Goal: Task Accomplishment & Management: Complete application form

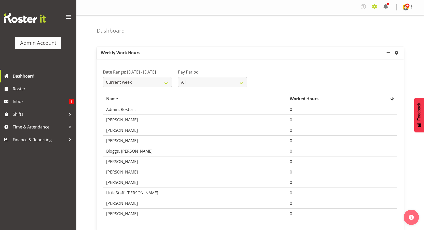
click at [377, 8] on span at bounding box center [375, 7] width 8 height 8
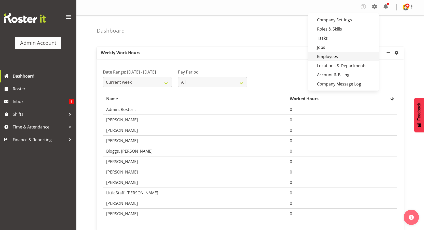
click at [337, 54] on link "Employees" at bounding box center [343, 56] width 71 height 9
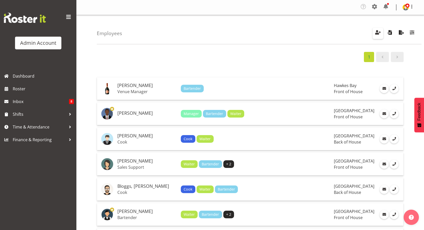
click at [380, 37] on button "button" at bounding box center [378, 33] width 11 height 11
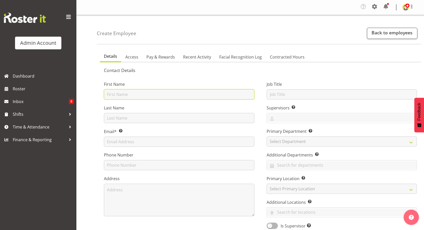
click at [131, 92] on input "text" at bounding box center [179, 94] width 150 height 10
type input "Thang"
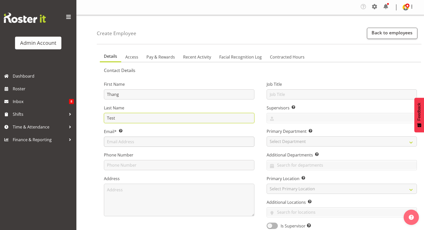
type input "Test"
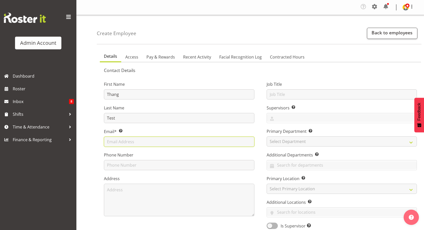
click at [139, 137] on input "text" at bounding box center [179, 142] width 150 height 10
type input "mrnamthang+test@gmail.com"
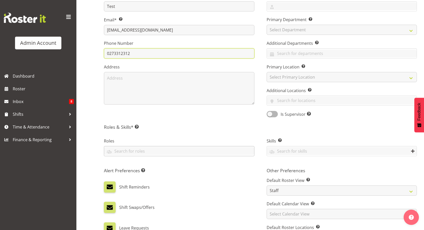
scroll to position [112, 0]
type input "0273312312"
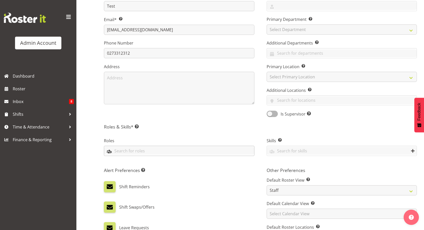
click at [147, 152] on input "text" at bounding box center [179, 151] width 150 height 8
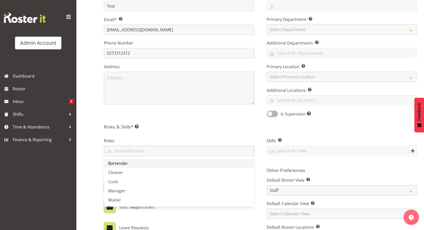
click at [137, 167] on link "Bartender" at bounding box center [179, 163] width 150 height 9
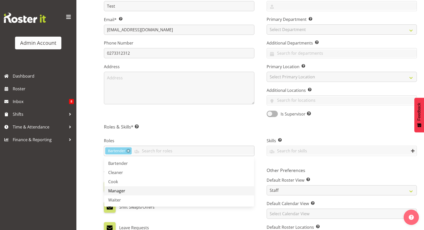
click at [128, 189] on link "Manager" at bounding box center [179, 190] width 150 height 9
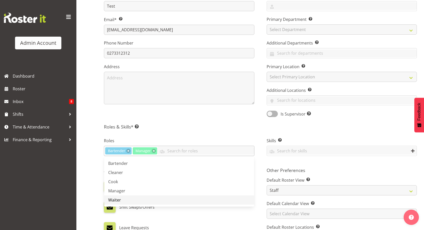
click at [126, 200] on link "Waiter" at bounding box center [179, 200] width 150 height 9
click at [294, 152] on input "text" at bounding box center [342, 151] width 150 height 8
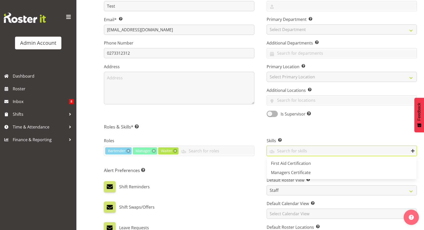
click at [215, 183] on div "Shift Reminders" at bounding box center [179, 186] width 150 height 11
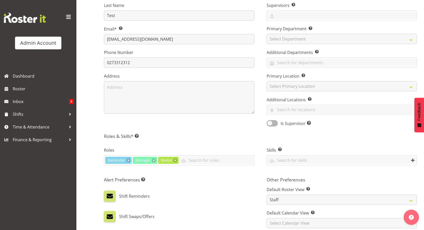
scroll to position [32, 0]
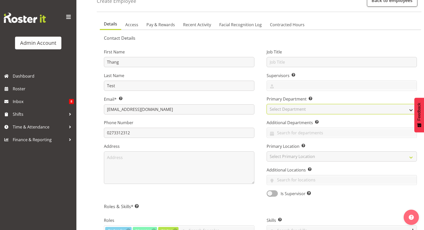
click at [290, 107] on select "Select Department Admin Back of House Front of House test department" at bounding box center [342, 109] width 150 height 10
select select "1"
click at [267, 104] on select "Select Department Admin Back of House Front of House test department" at bounding box center [342, 109] width 150 height 10
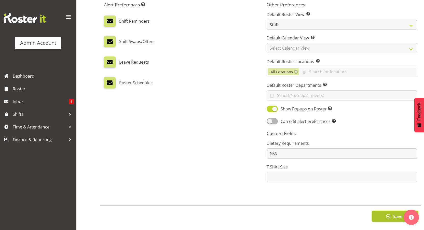
click at [386, 211] on button "Save" at bounding box center [395, 216] width 47 height 11
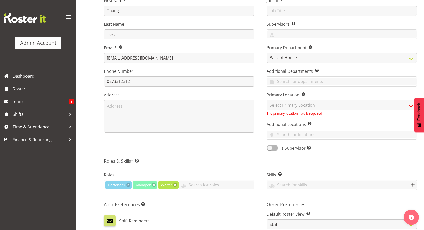
scroll to position [79, 0]
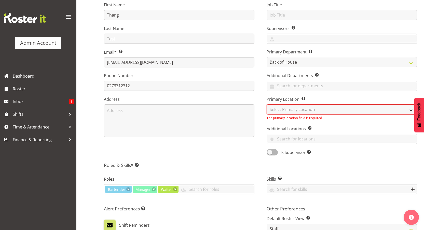
click at [295, 105] on select "Select Primary Location Auckland Christchurch Hawkes Bay Tasman Wellington" at bounding box center [342, 109] width 150 height 10
select select "1"
click at [267, 104] on select "Select Primary Location Auckland Christchurch Hawkes Bay Tasman Wellington" at bounding box center [342, 109] width 150 height 10
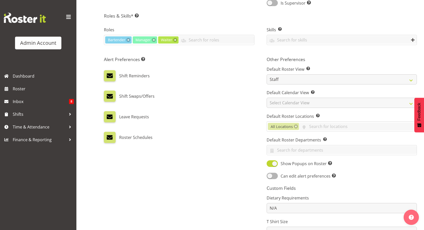
scroll to position [282, 0]
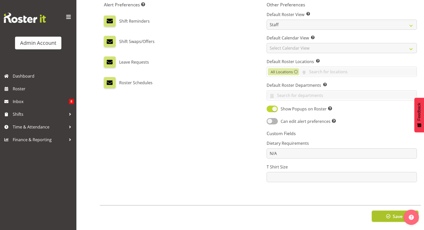
click at [380, 211] on button "Save" at bounding box center [395, 216] width 47 height 11
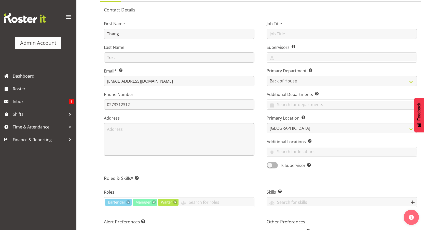
scroll to position [45, 0]
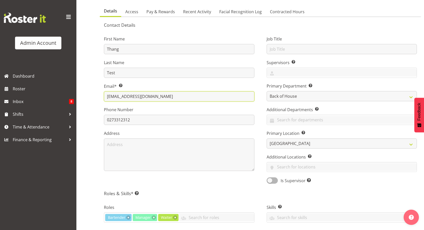
click at [141, 97] on input "mrnamthang+test@gmail.com" at bounding box center [179, 96] width 150 height 10
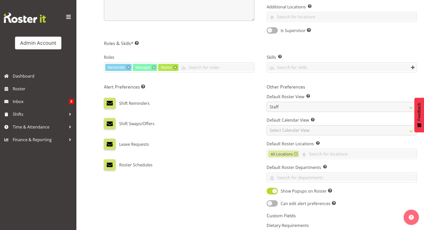
scroll to position [282, 0]
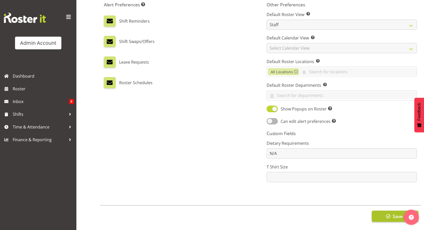
type input "mrnamthang+thang@gmail.com"
click at [390, 213] on span "button" at bounding box center [388, 216] width 7 height 7
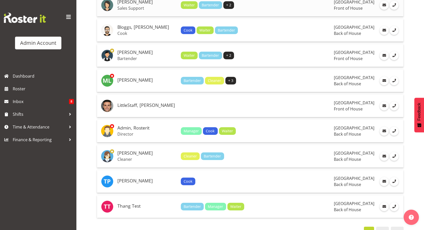
scroll to position [180, 0]
